Goal: Task Accomplishment & Management: Complete application form

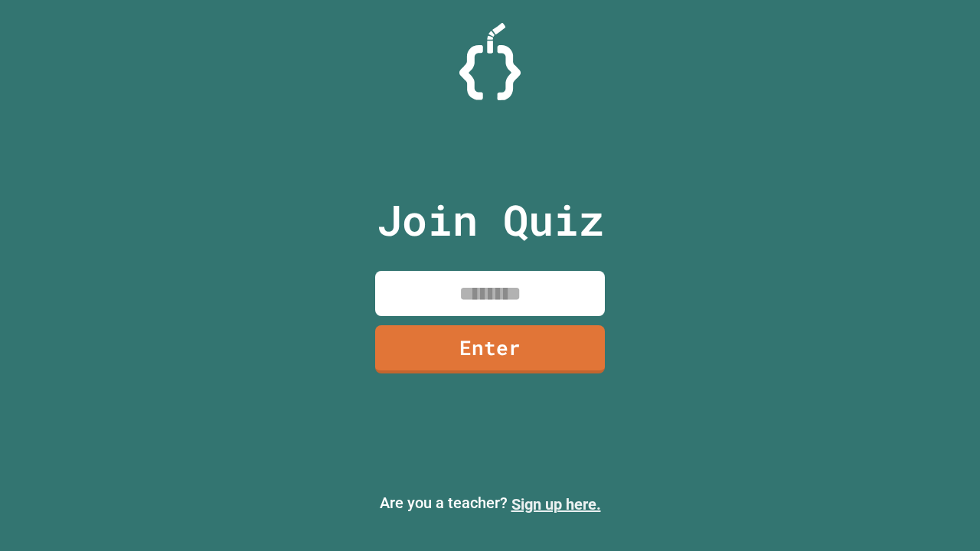
click at [556, 504] on link "Sign up here." at bounding box center [556, 504] width 90 height 18
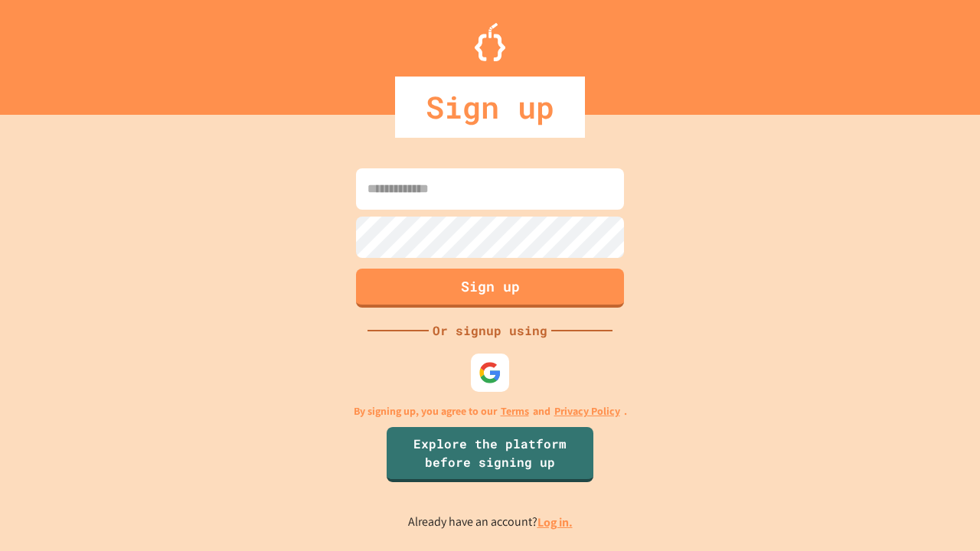
click at [556, 522] on link "Log in." at bounding box center [554, 522] width 35 height 16
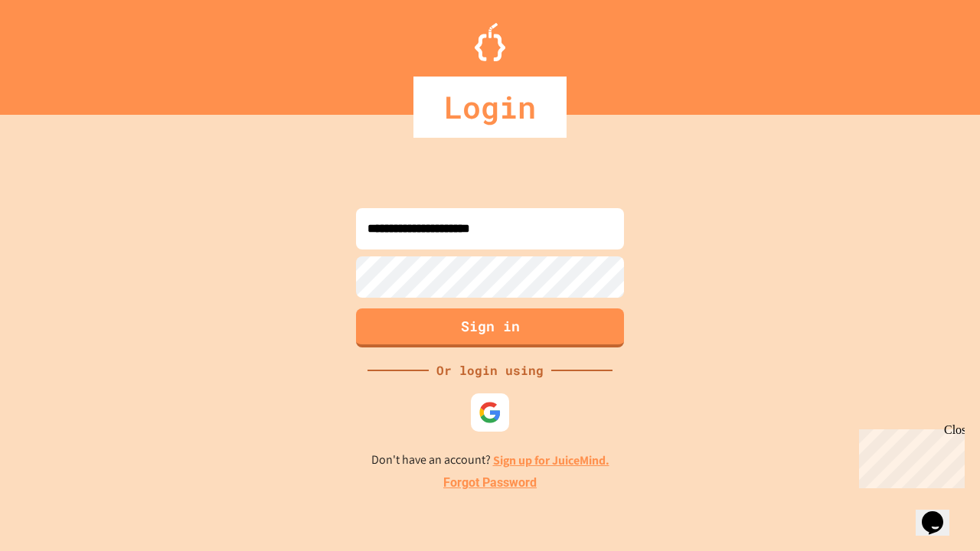
type input "**********"
